Goal: Find specific page/section: Find specific page/section

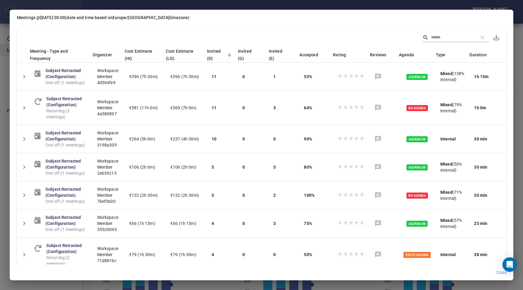
scroll to position [297, 0]
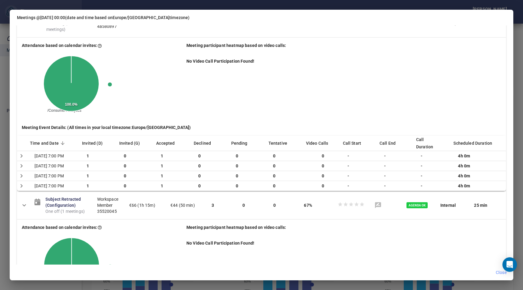
click at [523, 53] on div "Meetings @ [DATE] 00:00 (date and time based on [GEOGRAPHIC_DATA]/[GEOGRAPHIC_D…" at bounding box center [261, 145] width 523 height 290
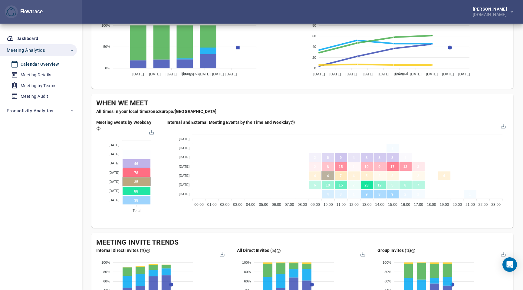
scroll to position [0, 0]
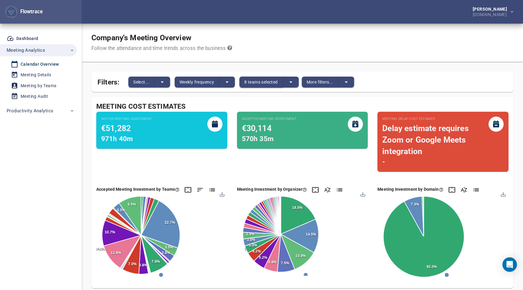
click at [266, 81] on span "8 teams selected" at bounding box center [260, 81] width 33 height 7
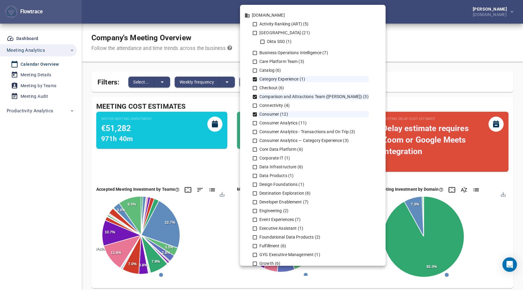
click at [441, 56] on div at bounding box center [261, 145] width 523 height 290
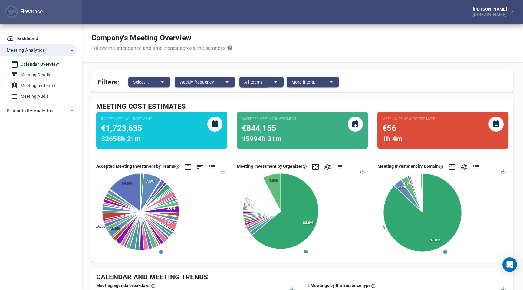
click at [259, 80] on span "All teams" at bounding box center [253, 81] width 18 height 7
